Goal: Information Seeking & Learning: Learn about a topic

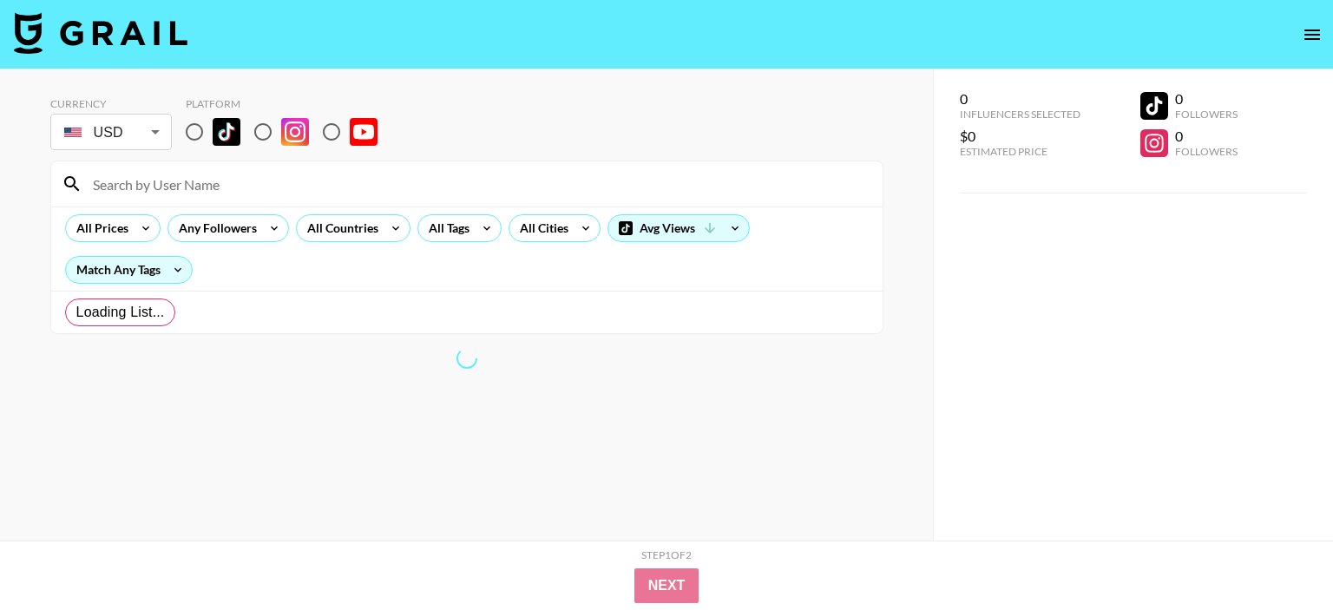
click at [148, 134] on body "Currency USD USD ​ Platform All Prices Any Followers All Countries All Tags All…" at bounding box center [666, 339] width 1333 height 679
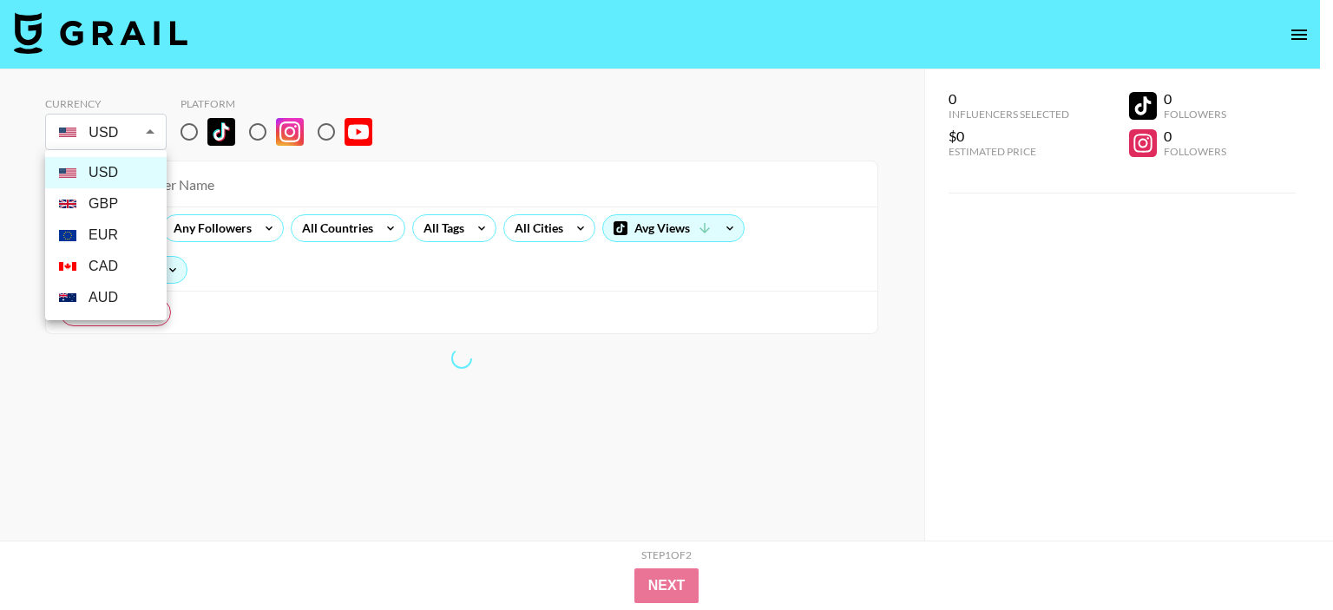
click at [116, 239] on li "EUR" at bounding box center [105, 235] width 121 height 31
type input "EUR"
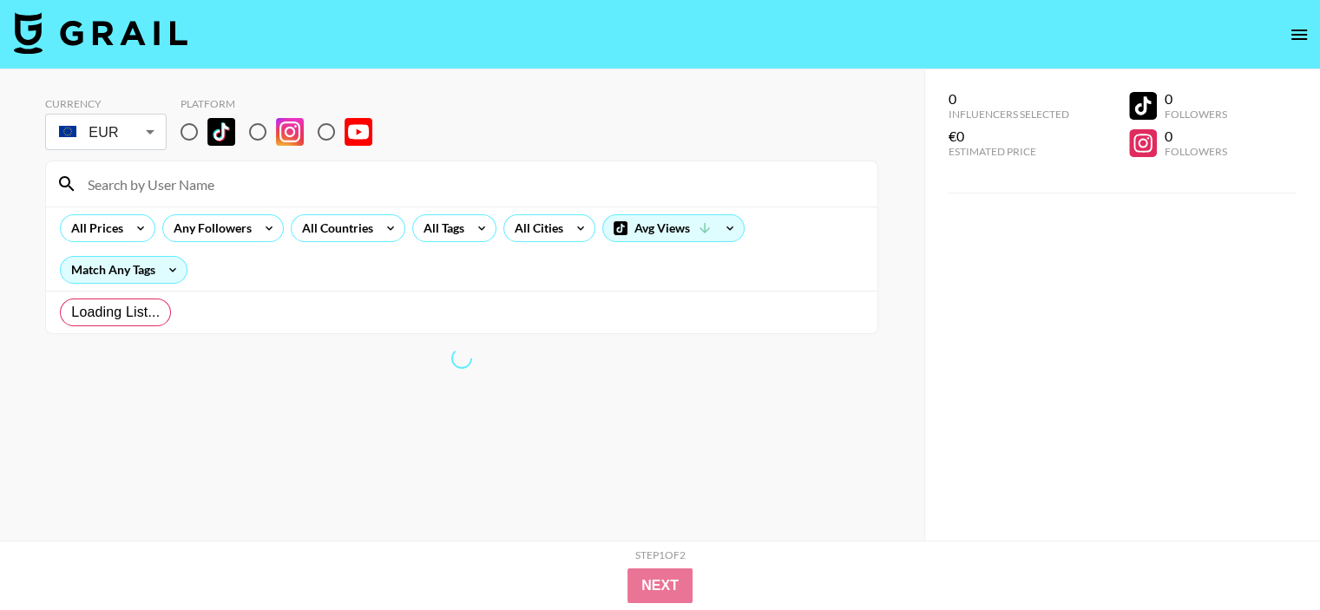
click at [193, 129] on input "radio" at bounding box center [189, 132] width 36 height 36
radio input "true"
click at [346, 236] on div "All Countries" at bounding box center [334, 228] width 85 height 26
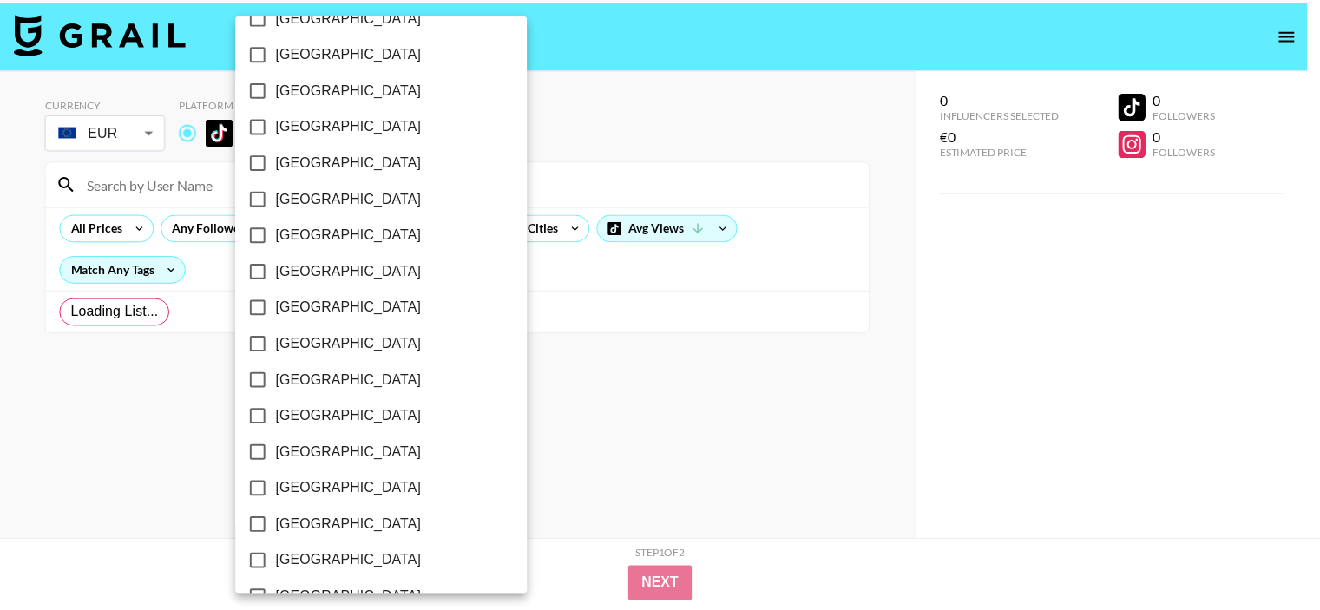
scroll to position [1302, 0]
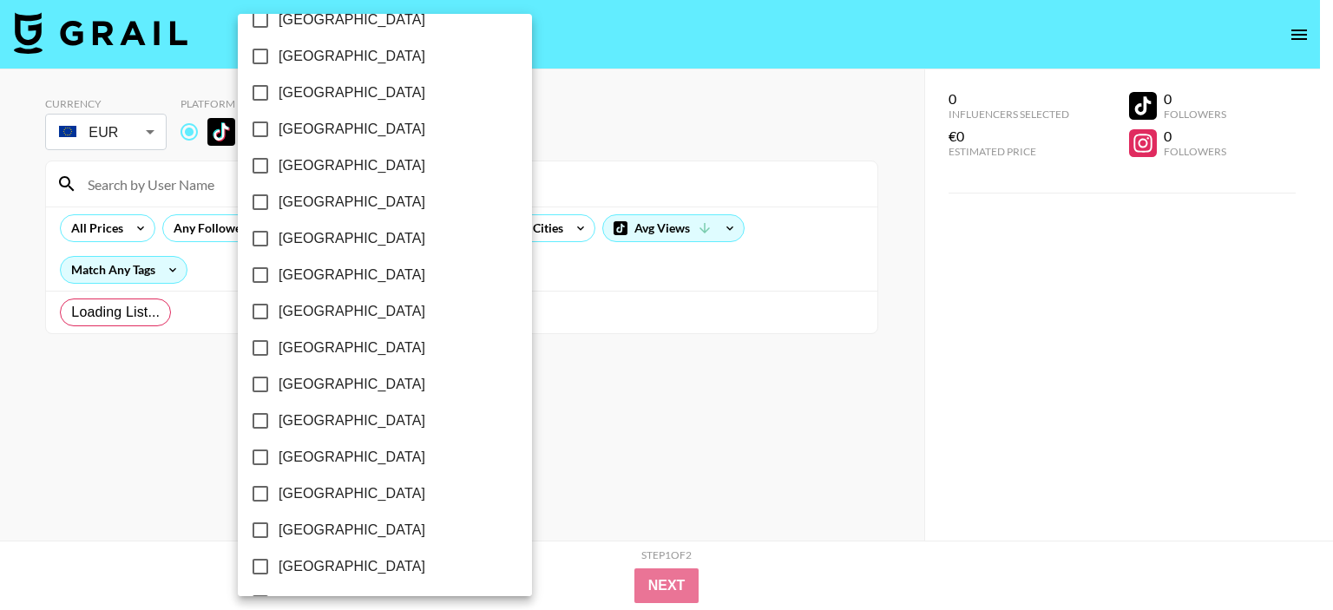
click at [263, 346] on input "Spain" at bounding box center [260, 348] width 36 height 36
checkbox input "true"
click at [580, 482] on div at bounding box center [666, 305] width 1333 height 610
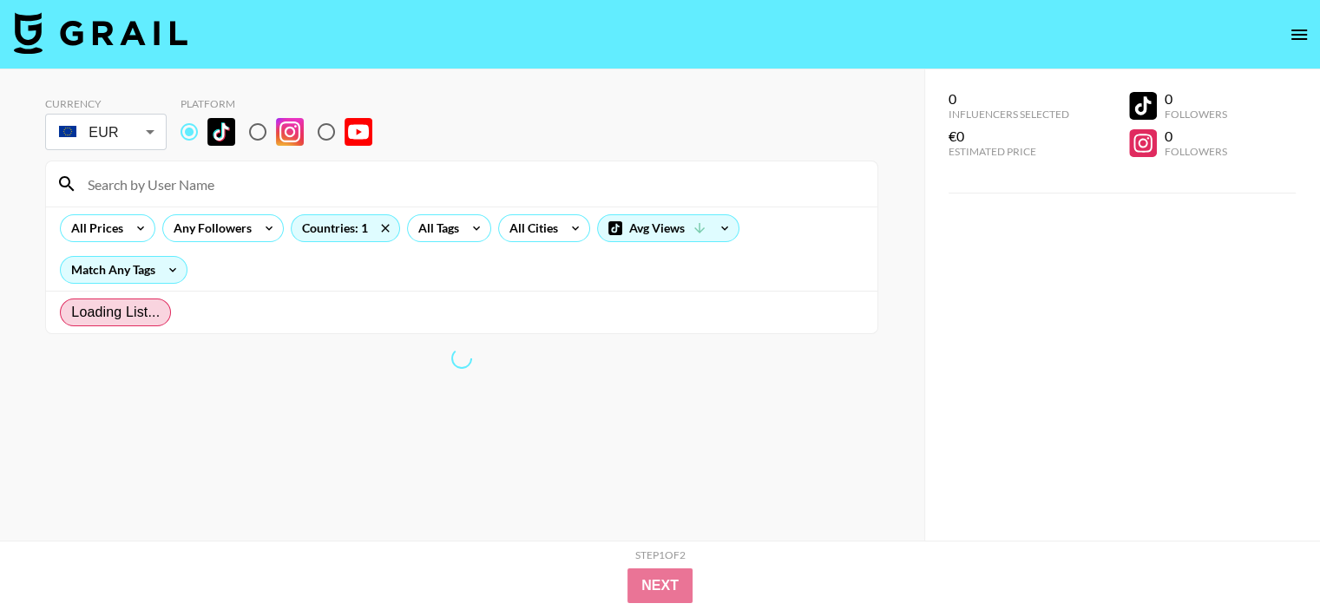
click at [143, 310] on span "Loading List..." at bounding box center [115, 312] width 89 height 21
click at [71, 312] on input "Loading List..." at bounding box center [71, 312] width 0 height 0
radio input "true"
click at [179, 315] on span "Loading List..." at bounding box center [143, 312] width 89 height 21
click at [99, 315] on input "Loading List..." at bounding box center [85, 312] width 28 height 21
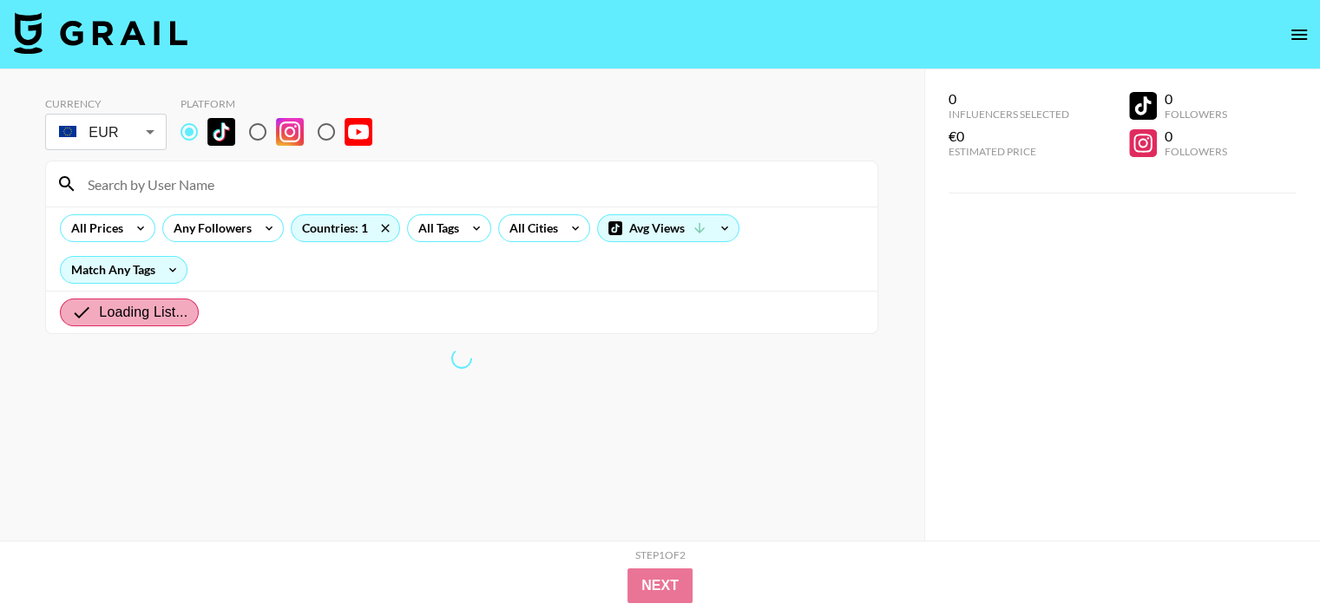
click at [148, 305] on span "Loading List..." at bounding box center [143, 312] width 89 height 21
click at [99, 305] on input "Loading List..." at bounding box center [85, 312] width 28 height 21
click at [148, 305] on span "Loading List..." at bounding box center [143, 312] width 89 height 21
click at [99, 305] on input "Loading List..." at bounding box center [85, 312] width 28 height 21
click at [148, 305] on span "Loading List..." at bounding box center [143, 312] width 89 height 21
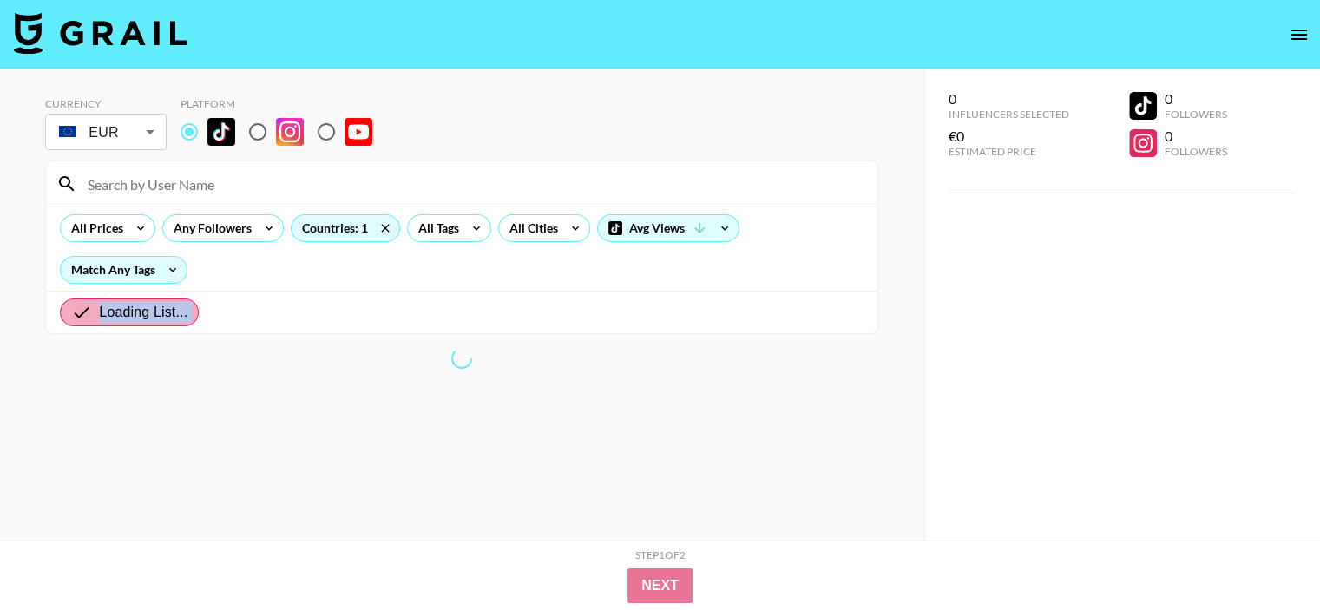
click at [99, 305] on input "Loading List..." at bounding box center [85, 312] width 28 height 21
click at [330, 305] on div "Loading List..." at bounding box center [461, 312] width 831 height 43
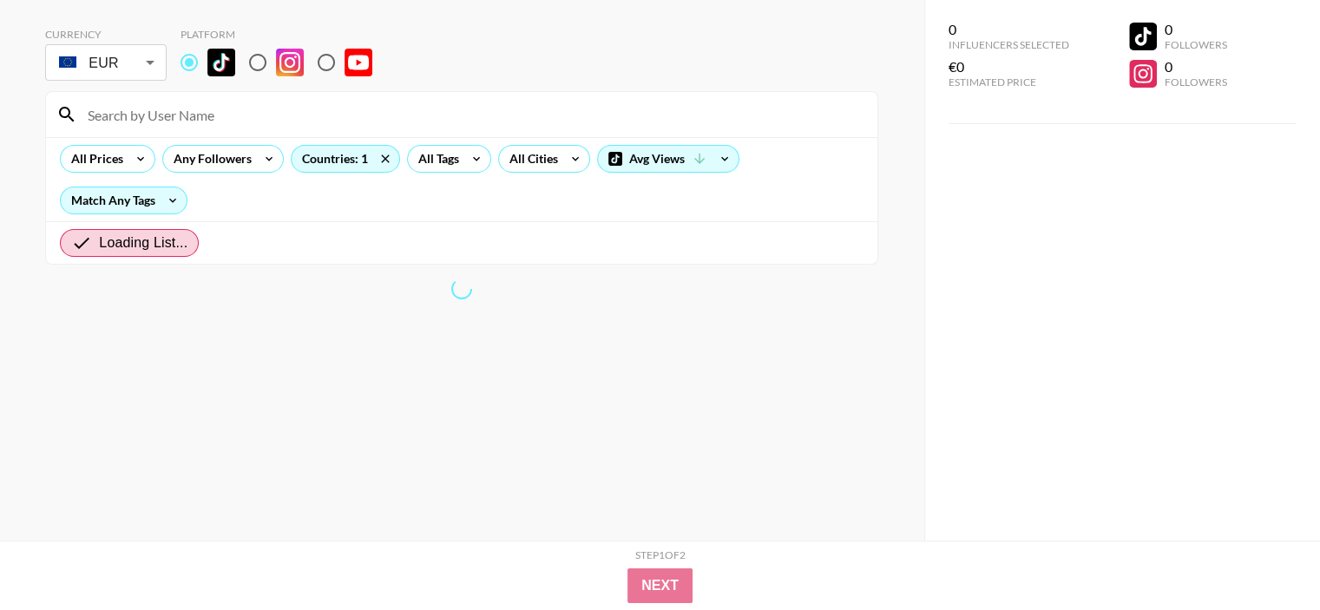
scroll to position [0, 0]
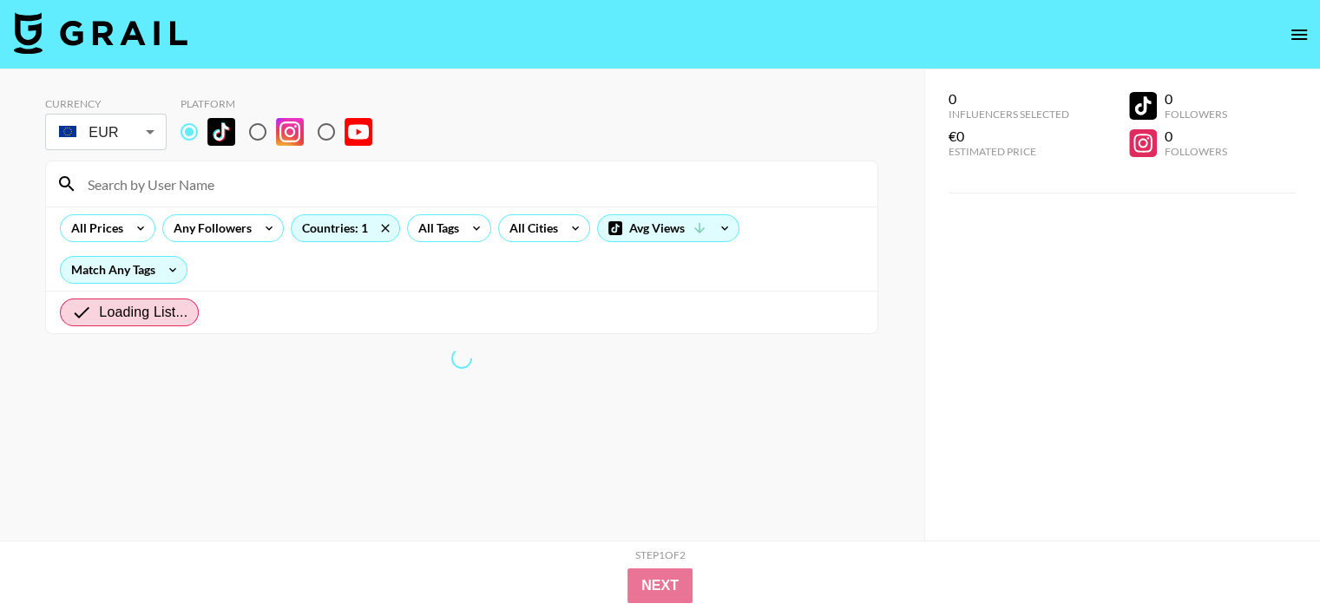
click at [147, 135] on body "Currency EUR EUR ​ Platform All Prices Any Followers Countries: 1 All Tags All …" at bounding box center [660, 339] width 1320 height 679
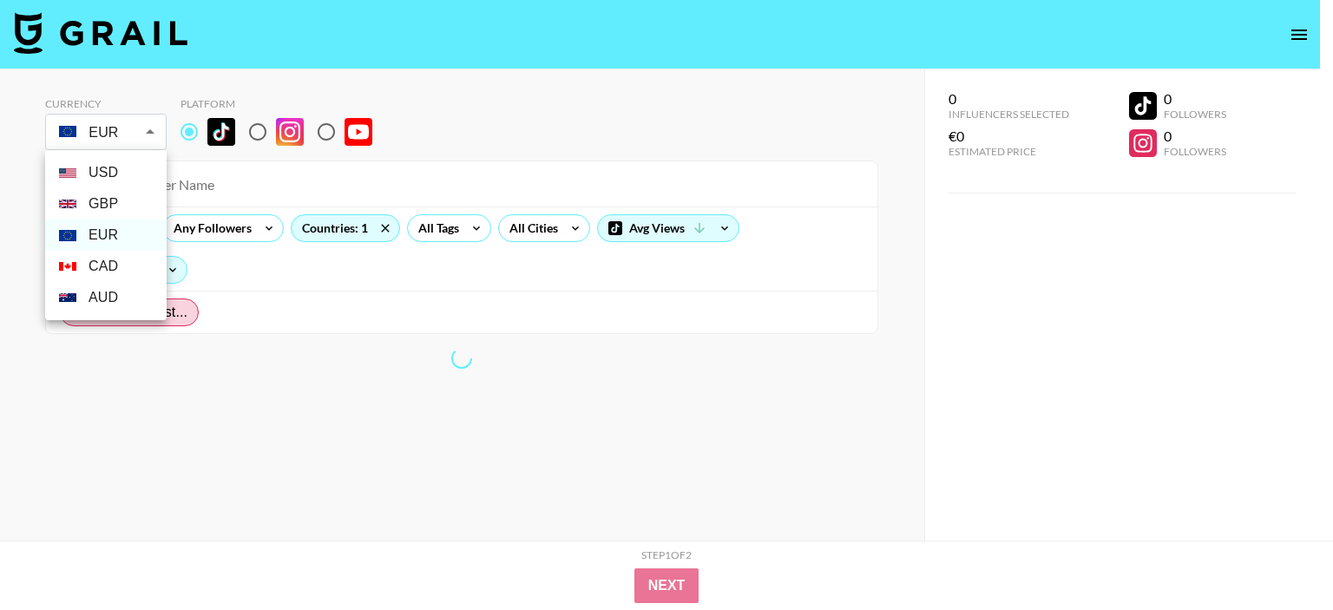
click at [134, 180] on li "USD" at bounding box center [105, 172] width 121 height 31
type input "USD"
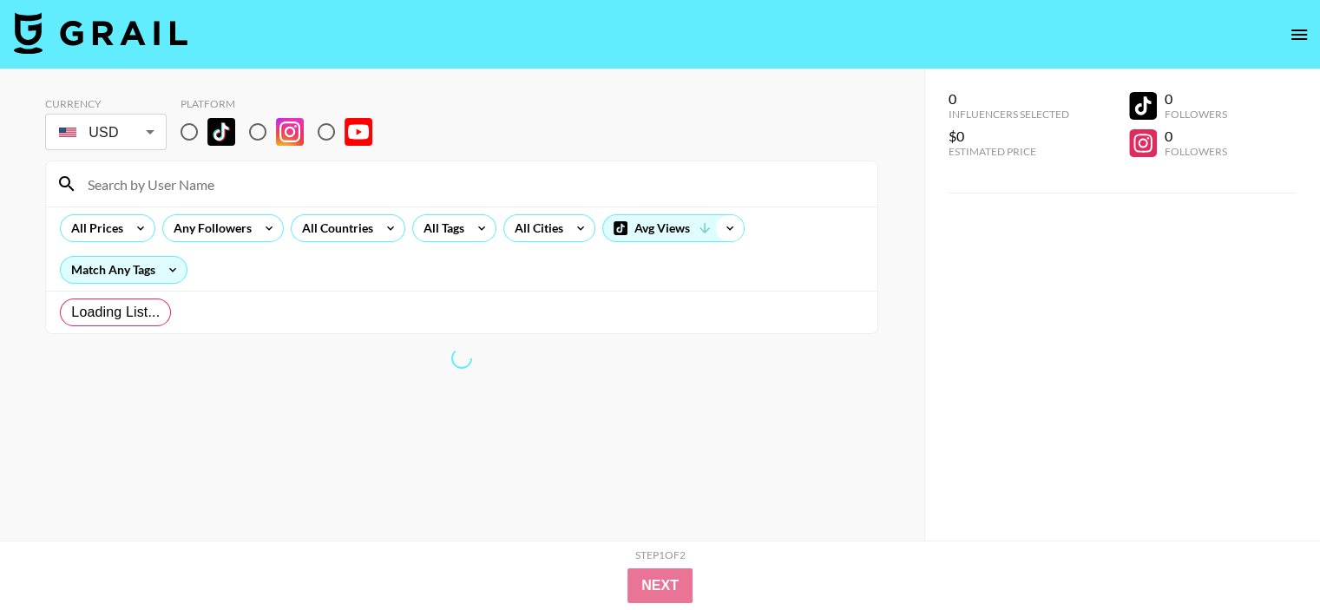
click at [727, 232] on icon at bounding box center [730, 228] width 28 height 26
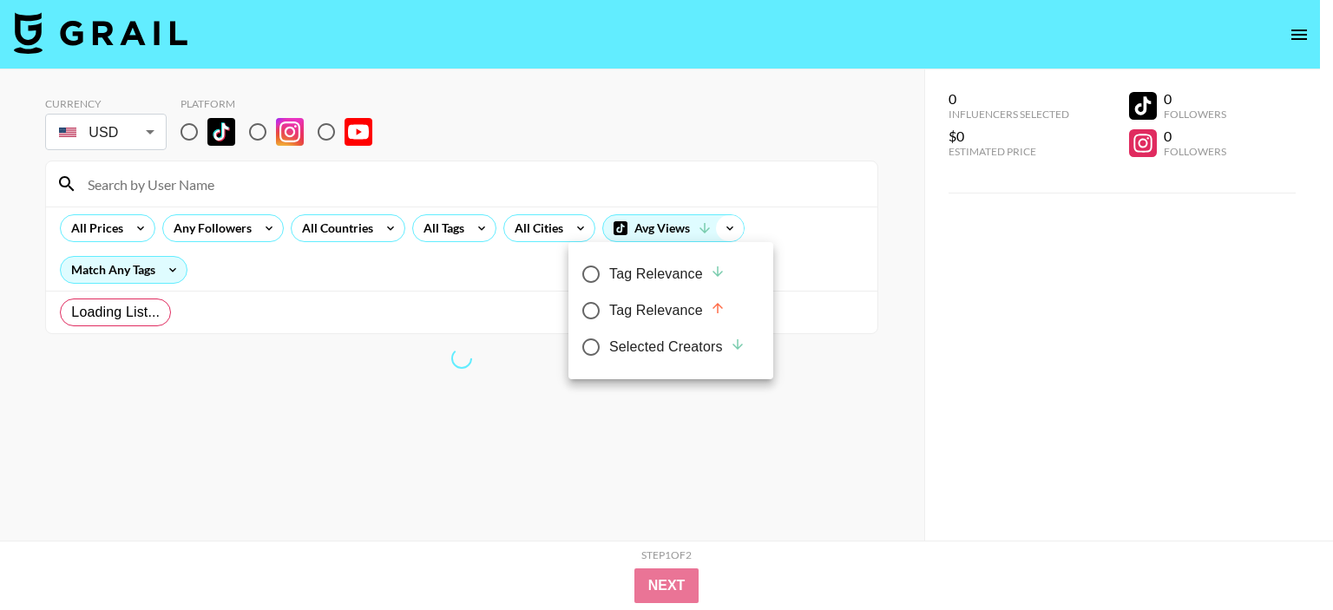
click at [727, 232] on div at bounding box center [666, 305] width 1333 height 610
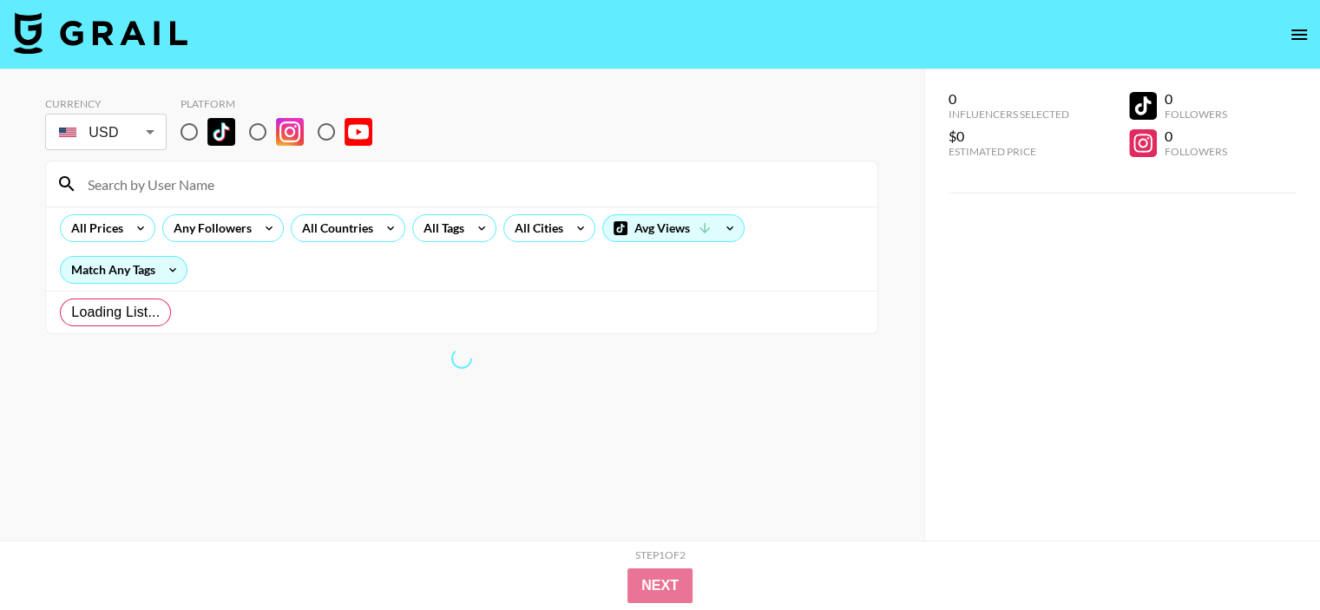
click at [460, 297] on div "Loading List..." at bounding box center [461, 312] width 831 height 43
